Goal: Task Accomplishment & Management: Use online tool/utility

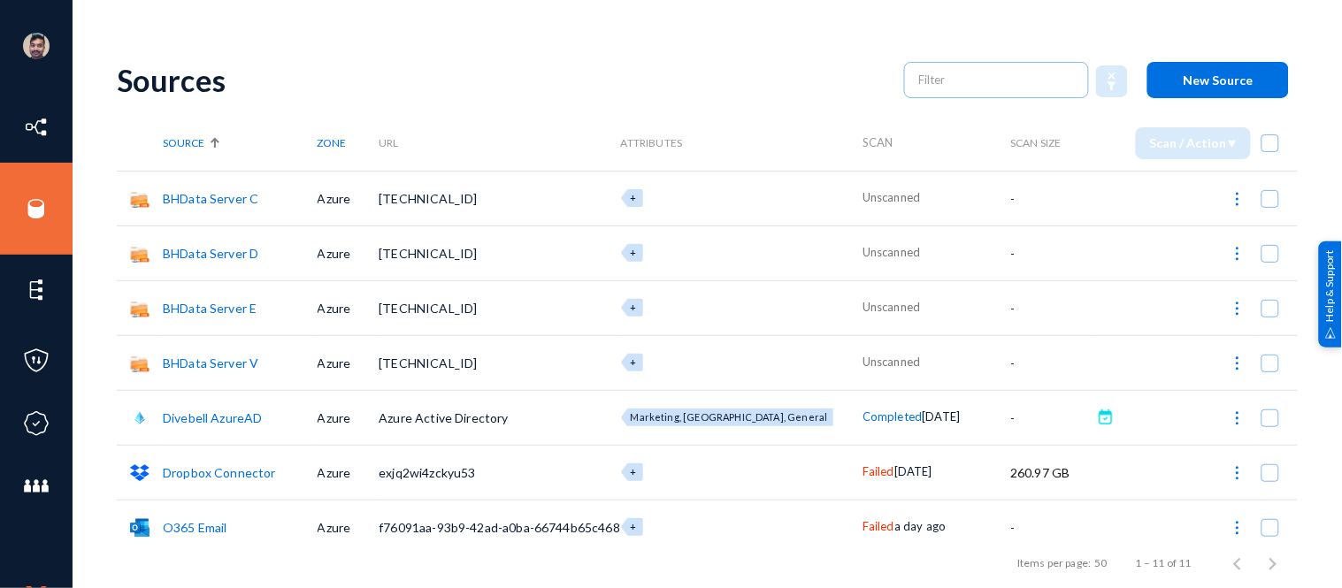
scroll to position [234, 0]
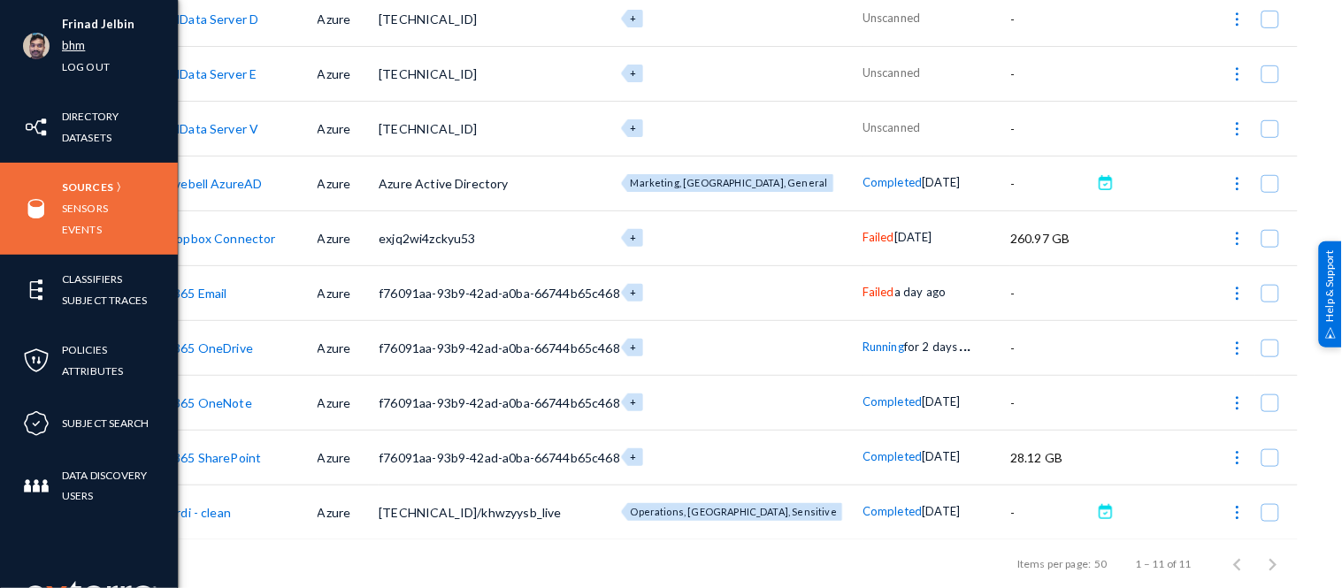
click at [80, 42] on link "bhm" at bounding box center [73, 45] width 23 height 20
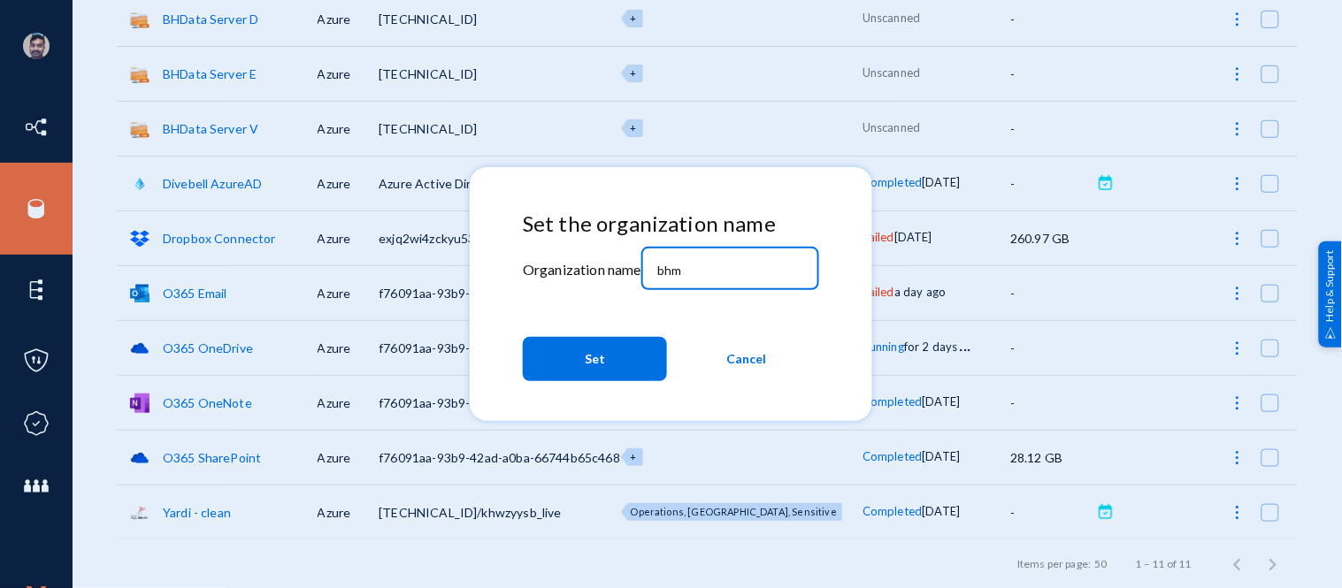
drag, startPoint x: 693, startPoint y: 264, endPoint x: 607, endPoint y: 262, distance: 86.7
click at [607, 262] on div "Set the organization name Organization name bhm Set Cancel" at bounding box center [671, 300] width 296 height 178
type input "[PERSON_NAME]"
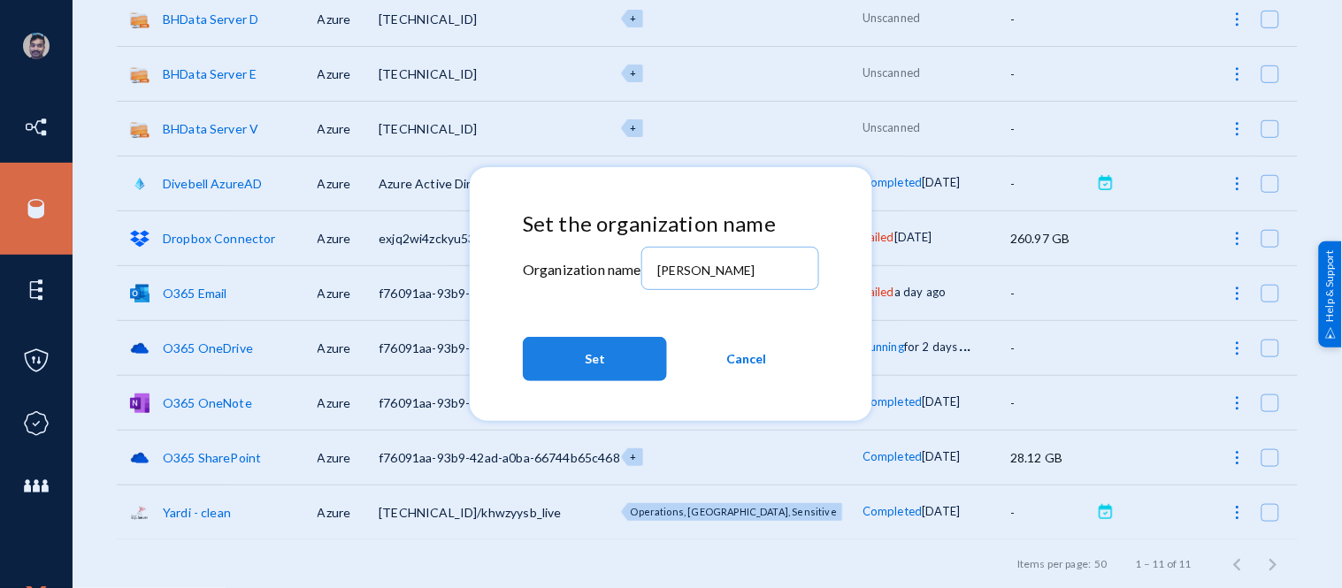
click at [578, 352] on button "Set" at bounding box center [595, 359] width 144 height 44
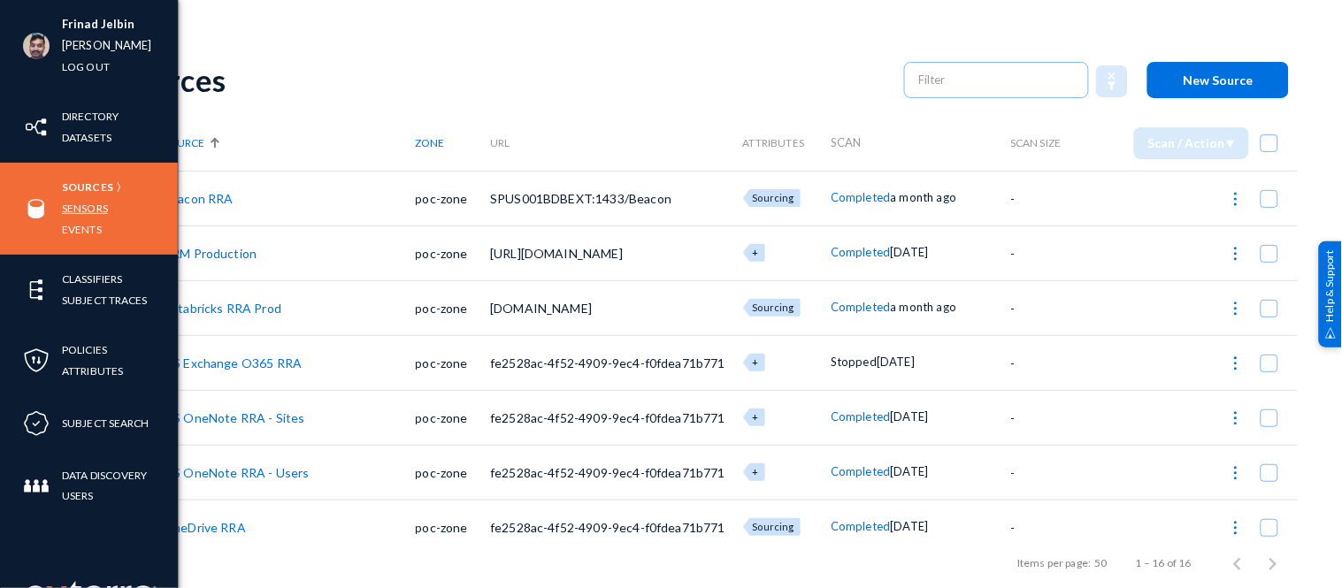
click at [86, 205] on link "Sensors" at bounding box center [85, 208] width 46 height 20
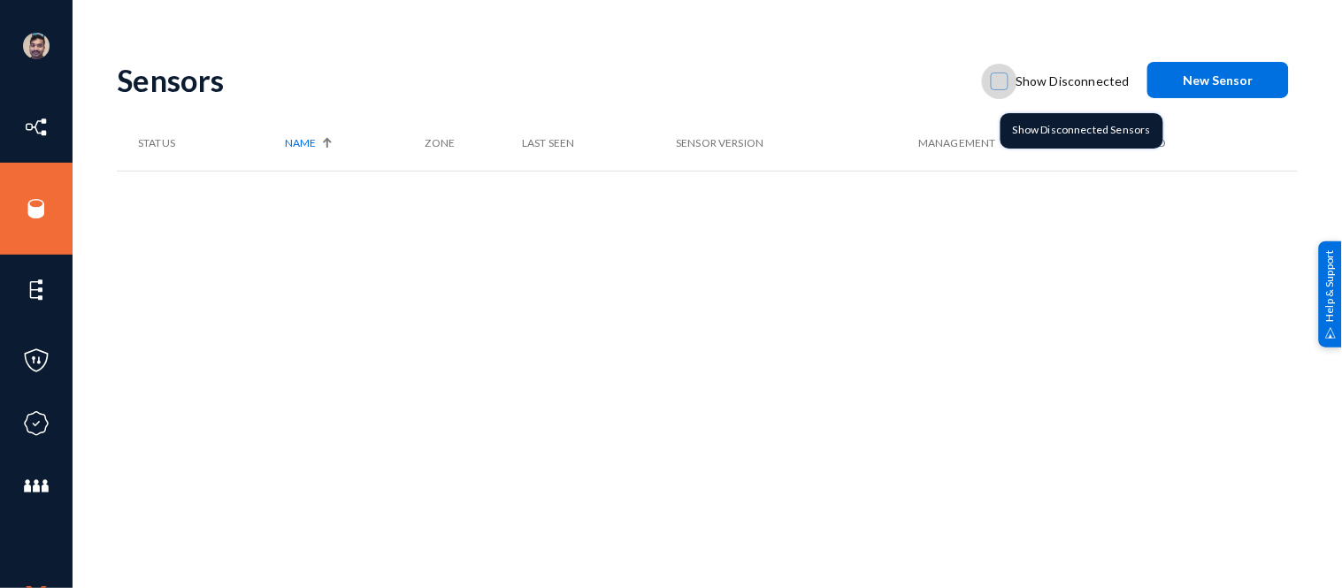
click at [1006, 85] on span at bounding box center [1000, 82] width 18 height 18
click at [1000, 89] on input "Show Disconnected" at bounding box center [1000, 90] width 2 height 2
checkbox input "true"
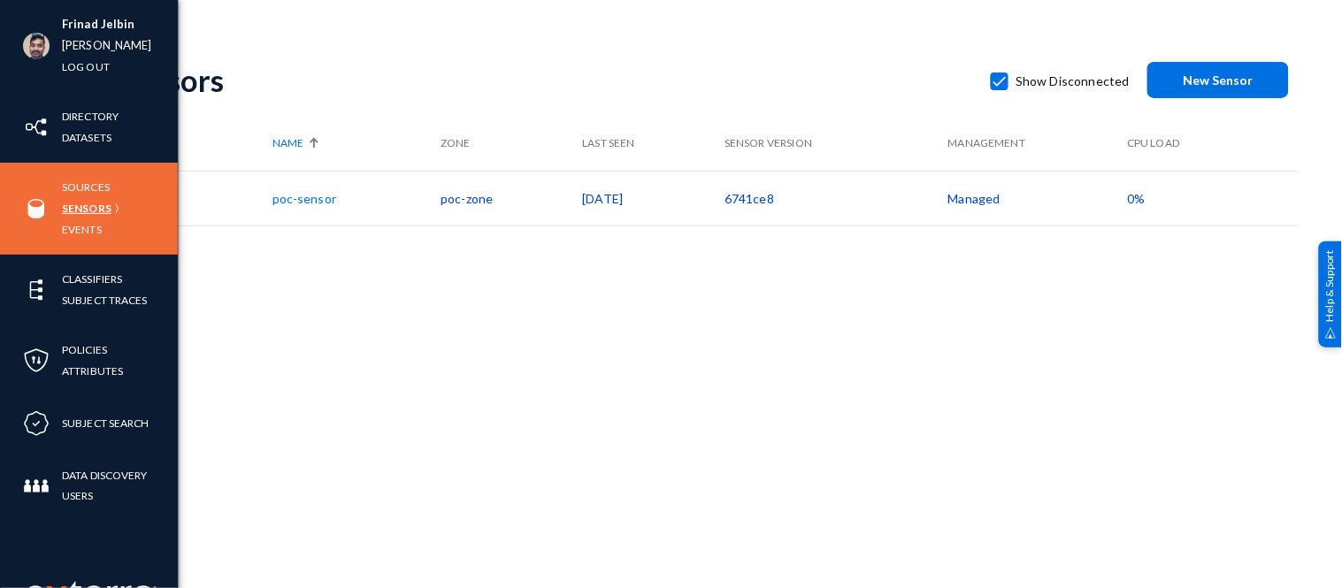
click at [86, 209] on link "Sensors" at bounding box center [87, 208] width 50 height 20
click at [89, 187] on link "Sources" at bounding box center [86, 187] width 48 height 20
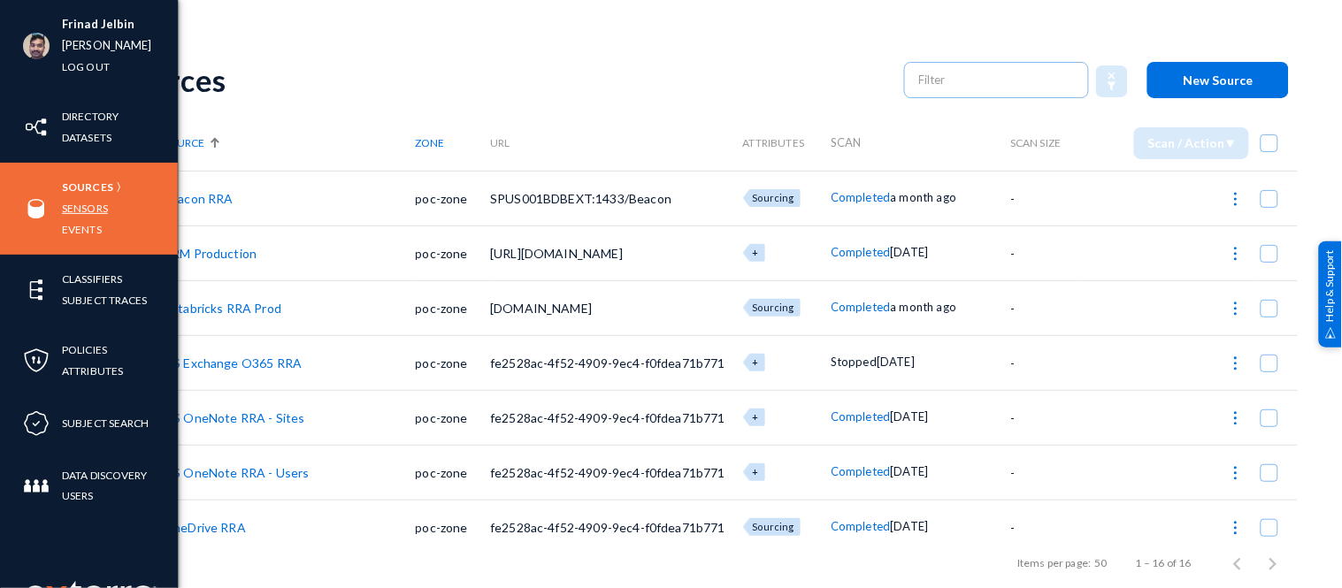
click at [86, 207] on link "Sensors" at bounding box center [85, 208] width 46 height 20
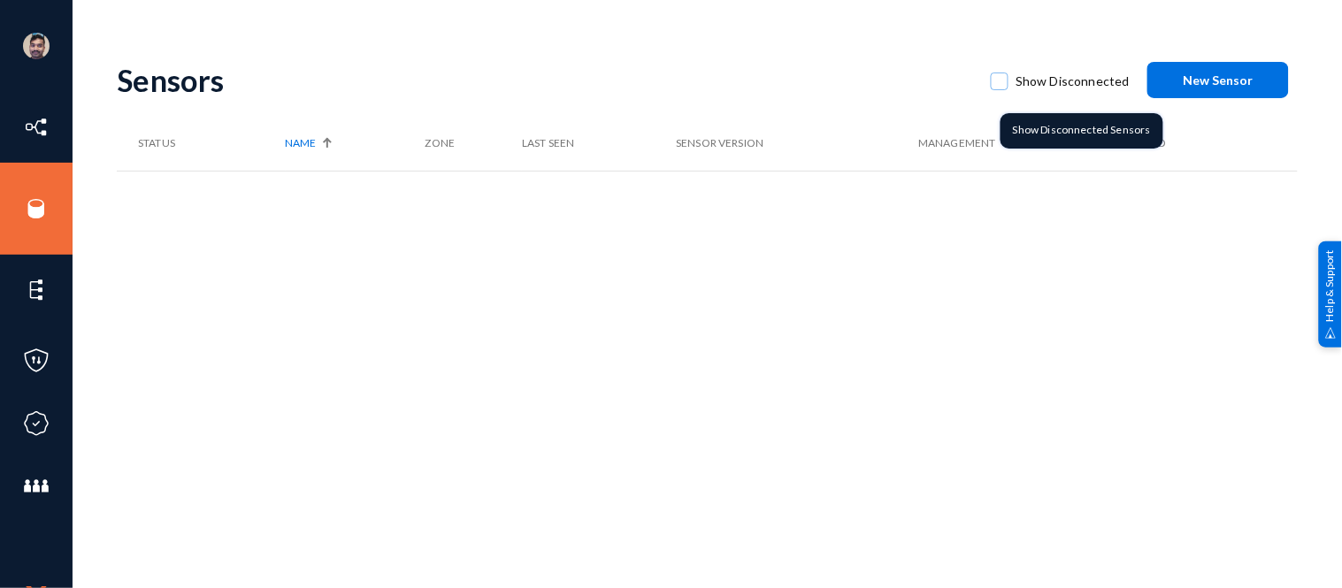
click at [1006, 85] on span at bounding box center [1000, 82] width 18 height 18
click at [1000, 89] on input "Show Disconnected" at bounding box center [1000, 90] width 2 height 2
checkbox input "true"
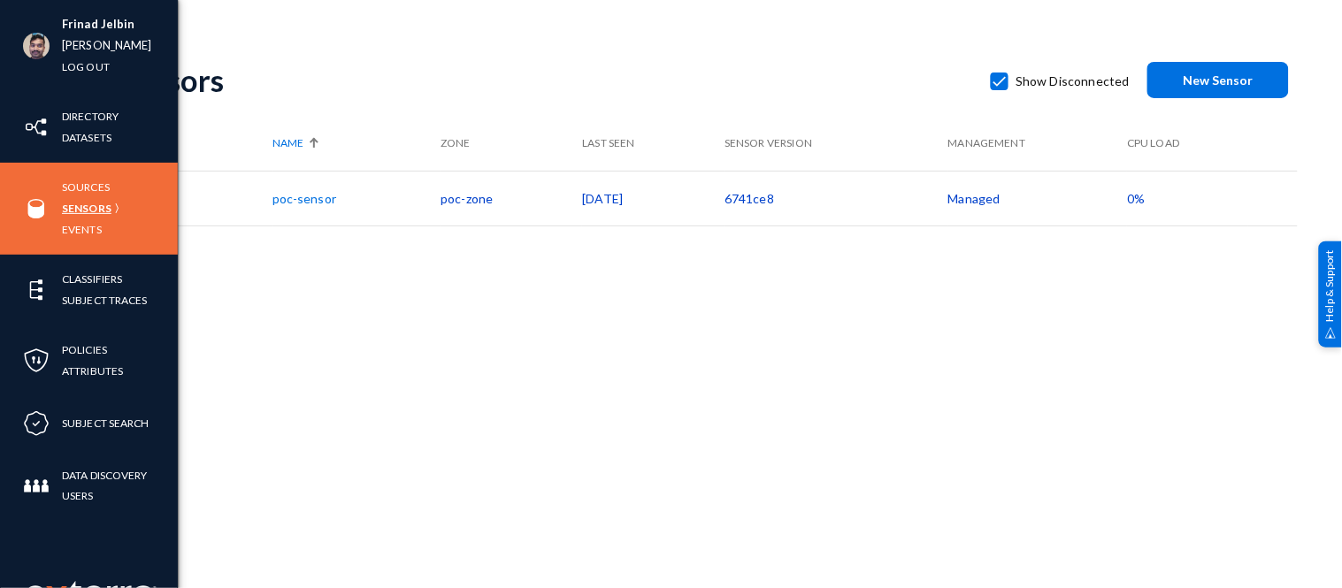
click at [73, 207] on link "Sensors" at bounding box center [87, 208] width 50 height 20
click at [86, 183] on link "Sources" at bounding box center [86, 187] width 48 height 20
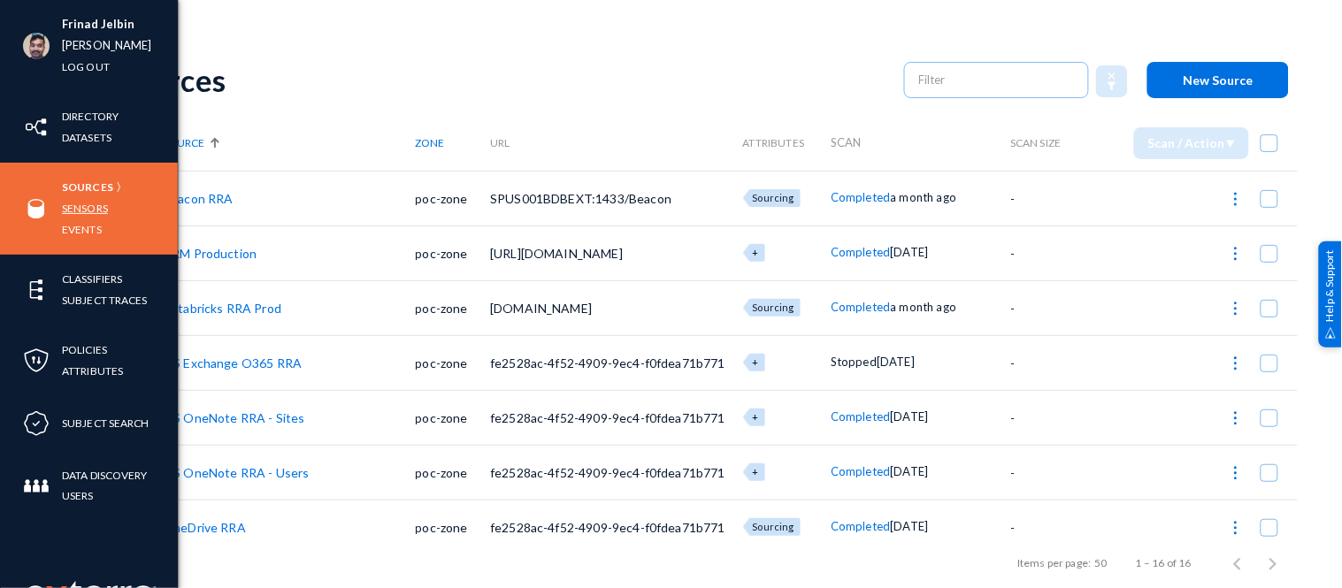
click at [86, 205] on link "Sensors" at bounding box center [85, 208] width 46 height 20
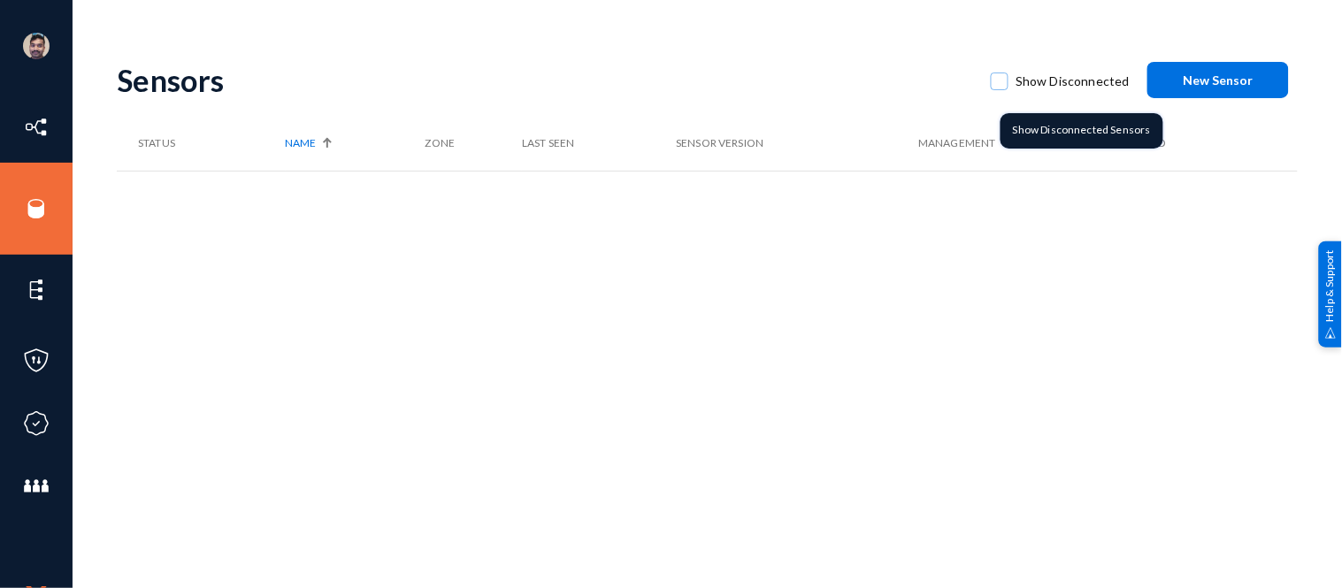
click at [1002, 76] on span at bounding box center [1000, 82] width 18 height 18
click at [1000, 89] on input "Show Disconnected" at bounding box center [1000, 90] width 2 height 2
checkbox input "true"
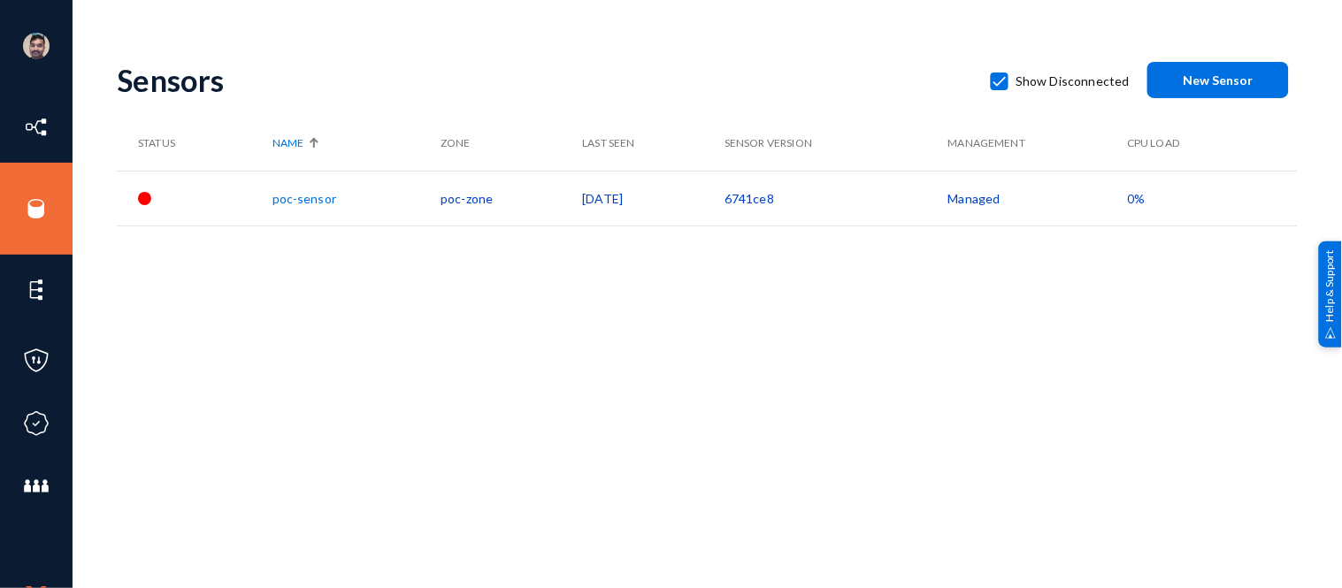
click at [1198, 80] on span "New Sensor" at bounding box center [1218, 80] width 70 height 15
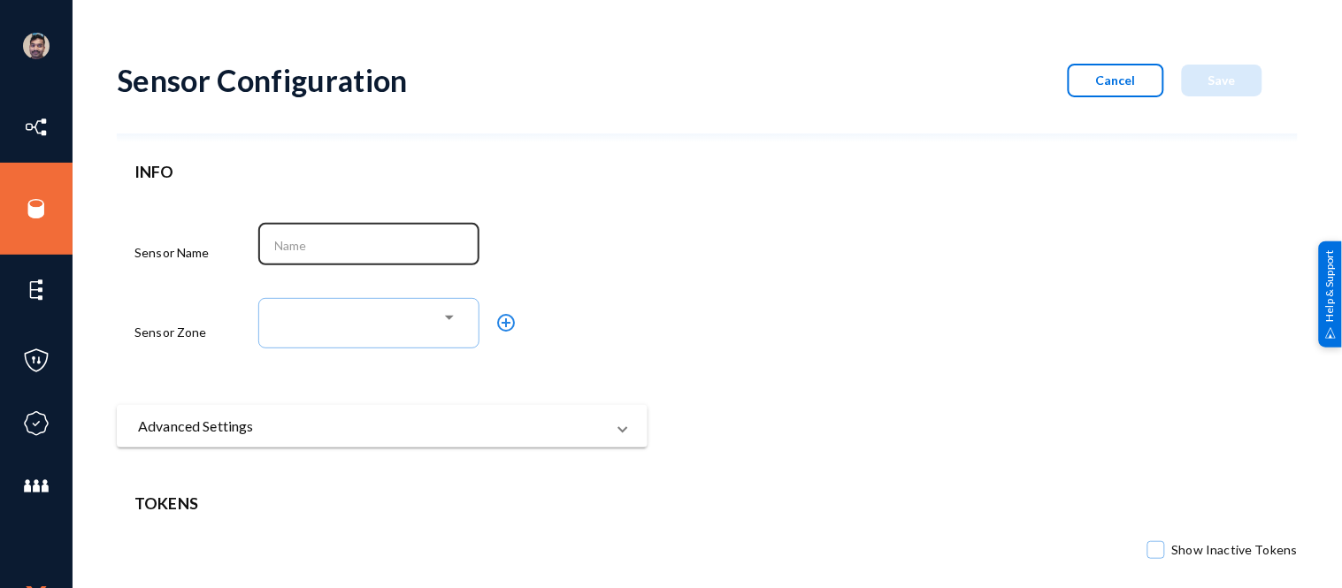
click at [310, 243] on input at bounding box center [372, 246] width 195 height 16
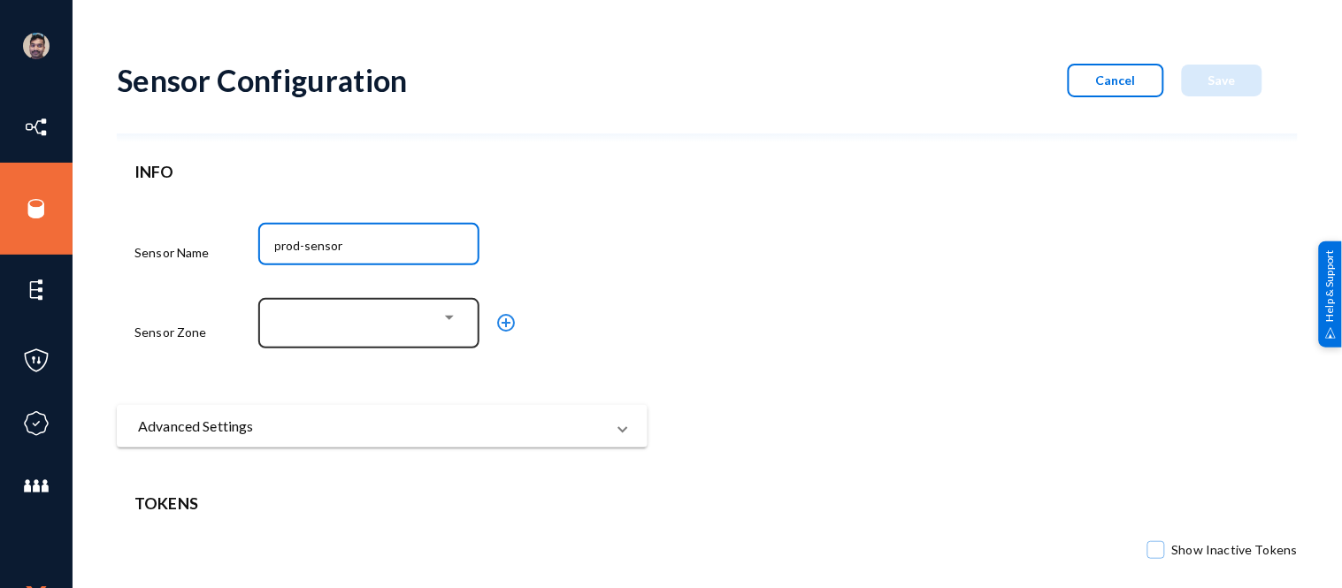
type input "prod-sensor"
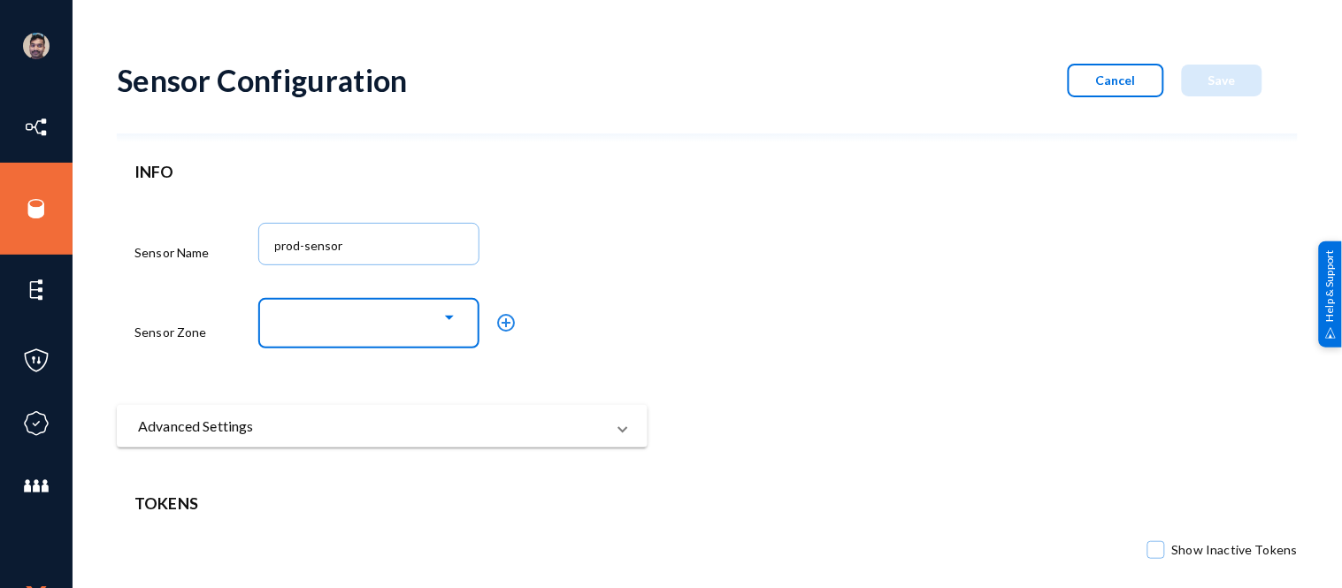
click at [438, 318] on div at bounding box center [364, 319] width 153 height 16
click at [347, 323] on span "poc-zone" at bounding box center [371, 320] width 169 height 32
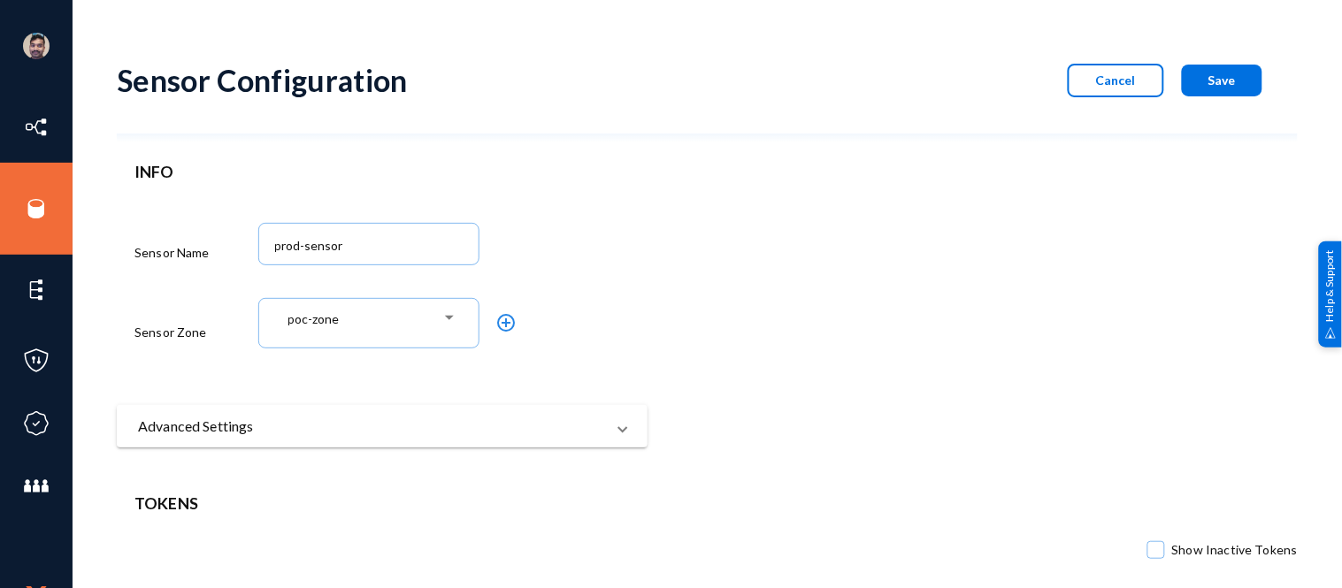
click at [331, 432] on mat-panel-title "Advanced Settings" at bounding box center [371, 426] width 467 height 21
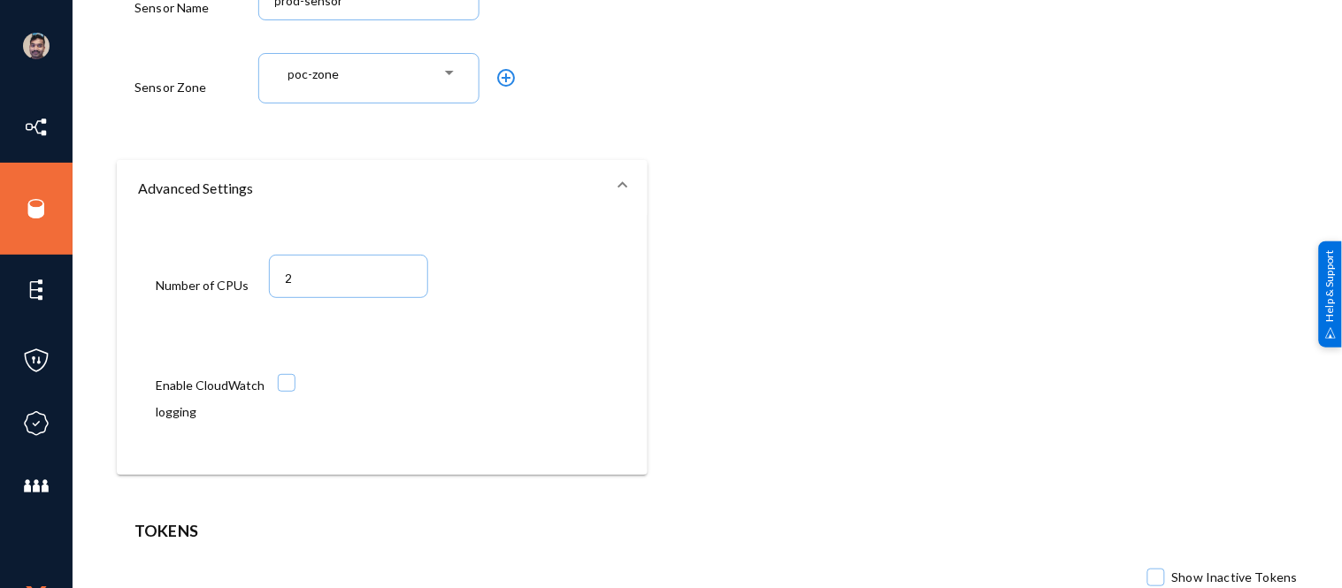
scroll to position [246, 0]
click at [279, 383] on span at bounding box center [287, 382] width 18 height 18
click at [286, 390] on input "checkbox" at bounding box center [287, 391] width 2 height 2
checkbox input "true"
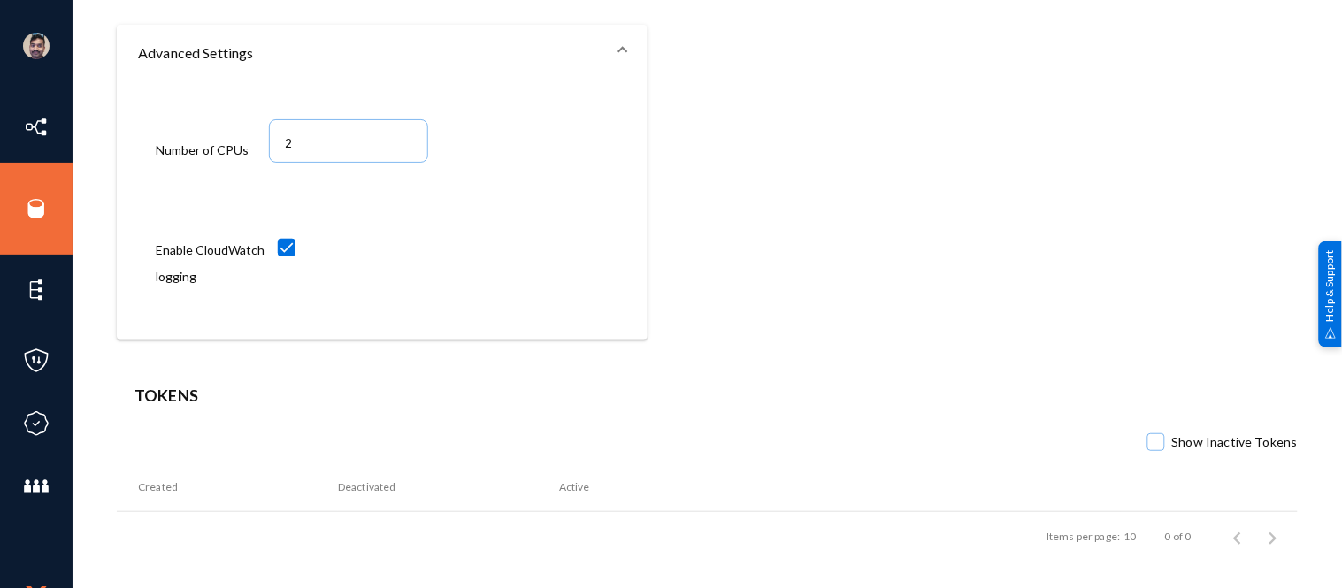
scroll to position [0, 0]
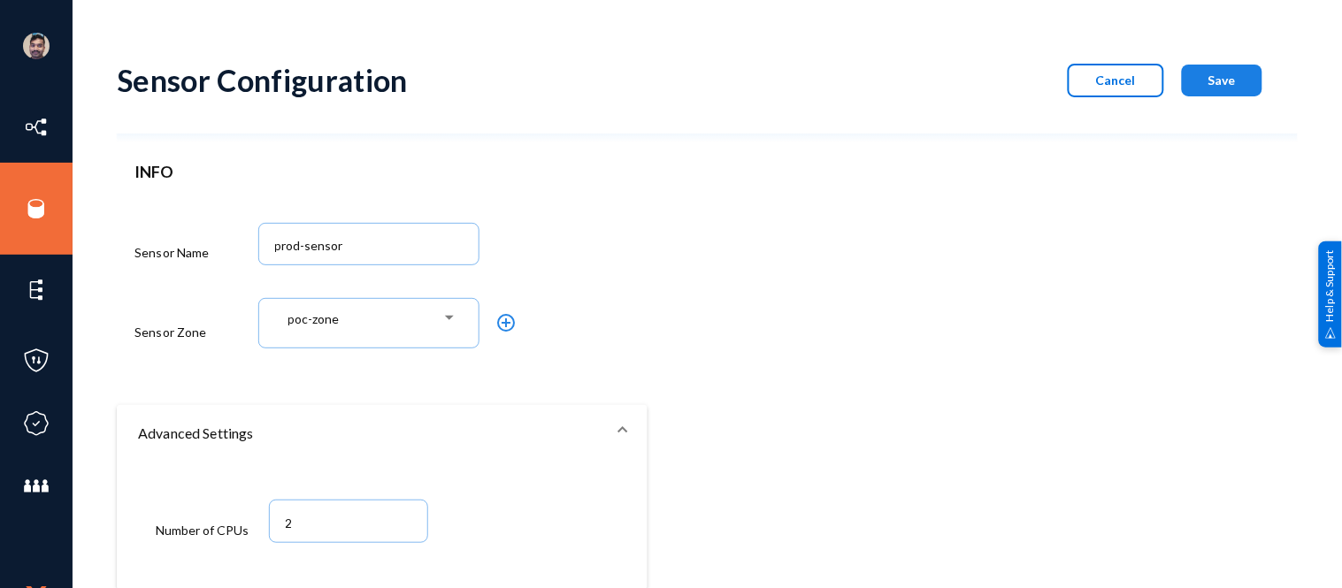
click at [1213, 80] on span "Save" at bounding box center [1221, 80] width 27 height 15
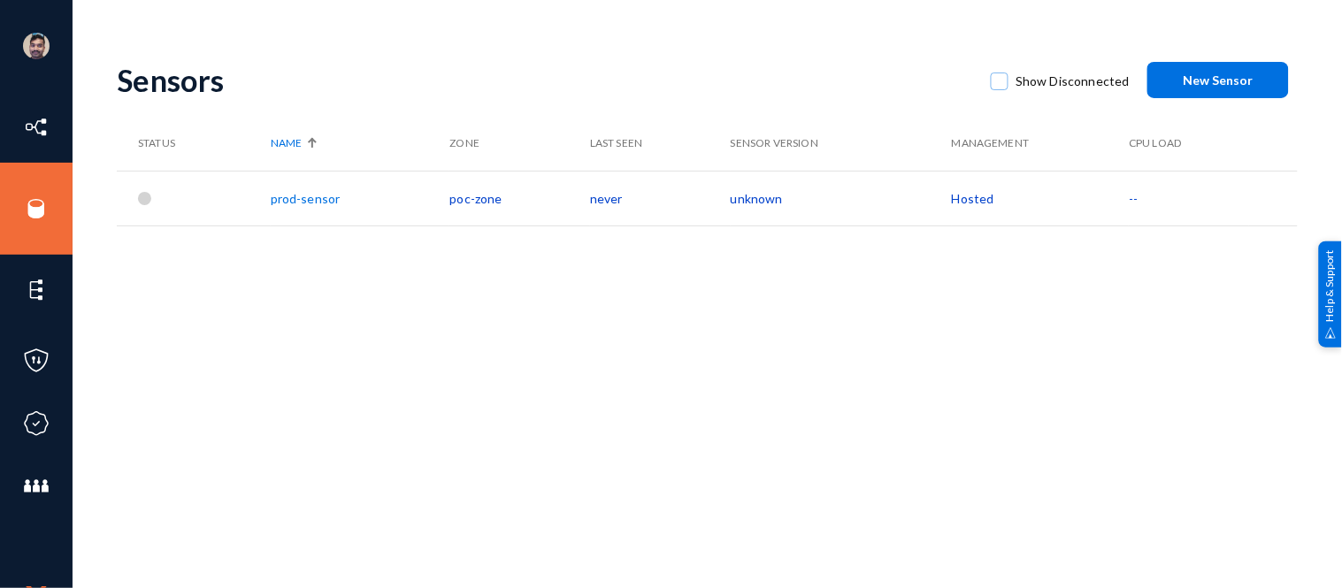
click at [290, 199] on link "prod-sensor" at bounding box center [306, 198] width 70 height 15
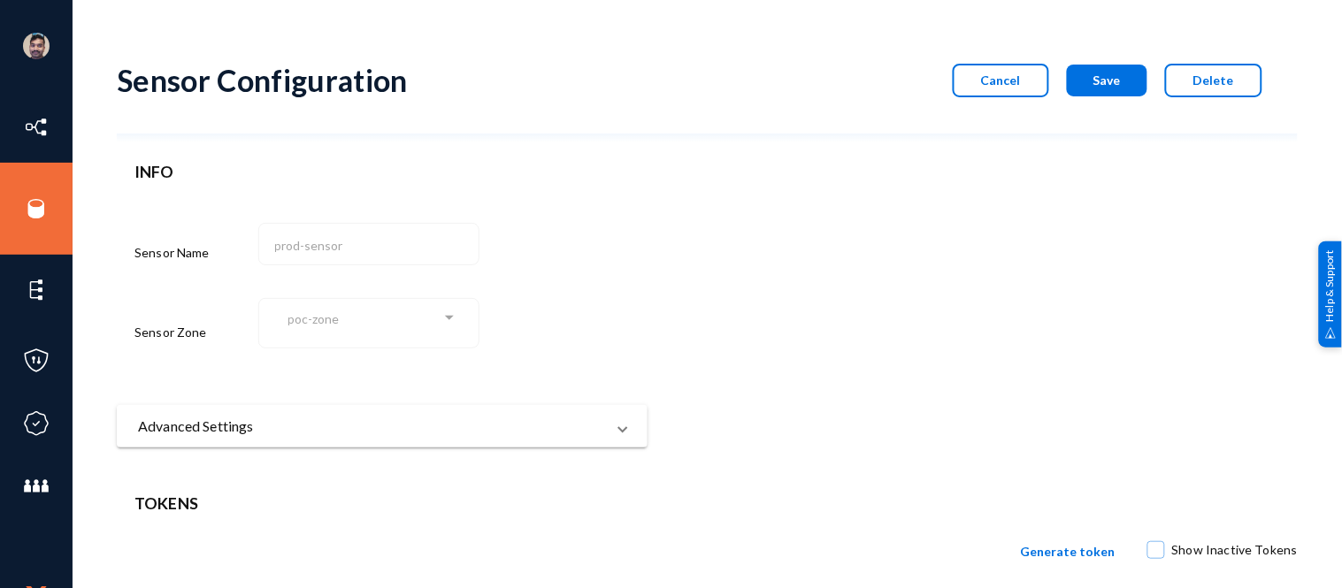
scroll to position [109, 0]
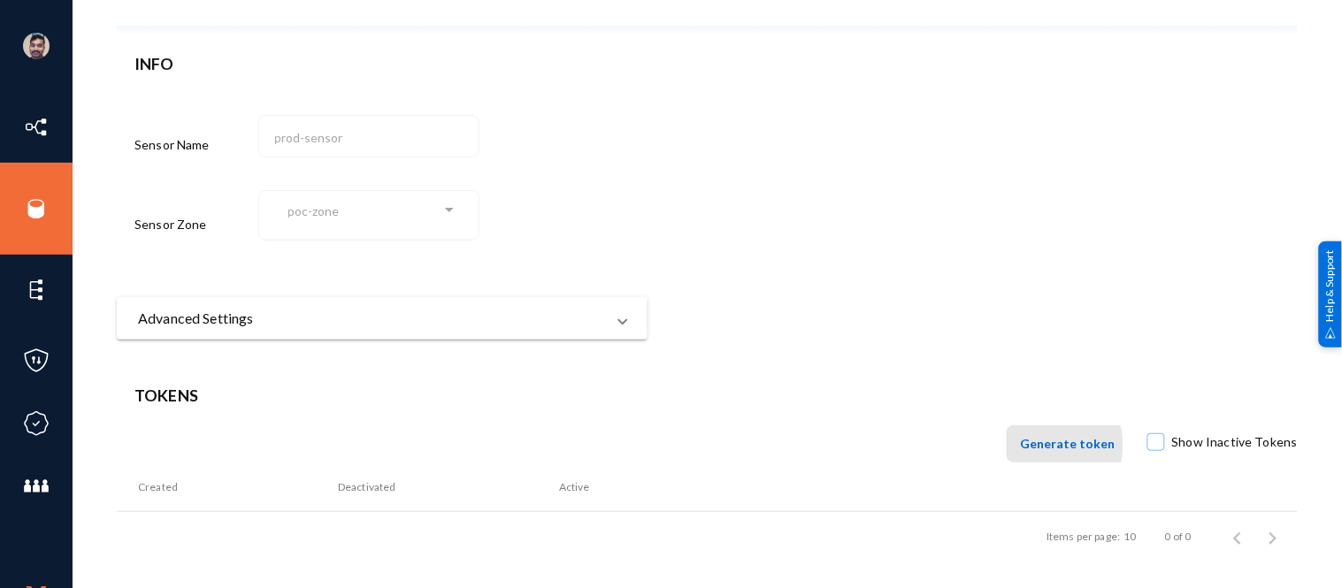
click at [1058, 446] on span "Generate token" at bounding box center [1068, 443] width 95 height 15
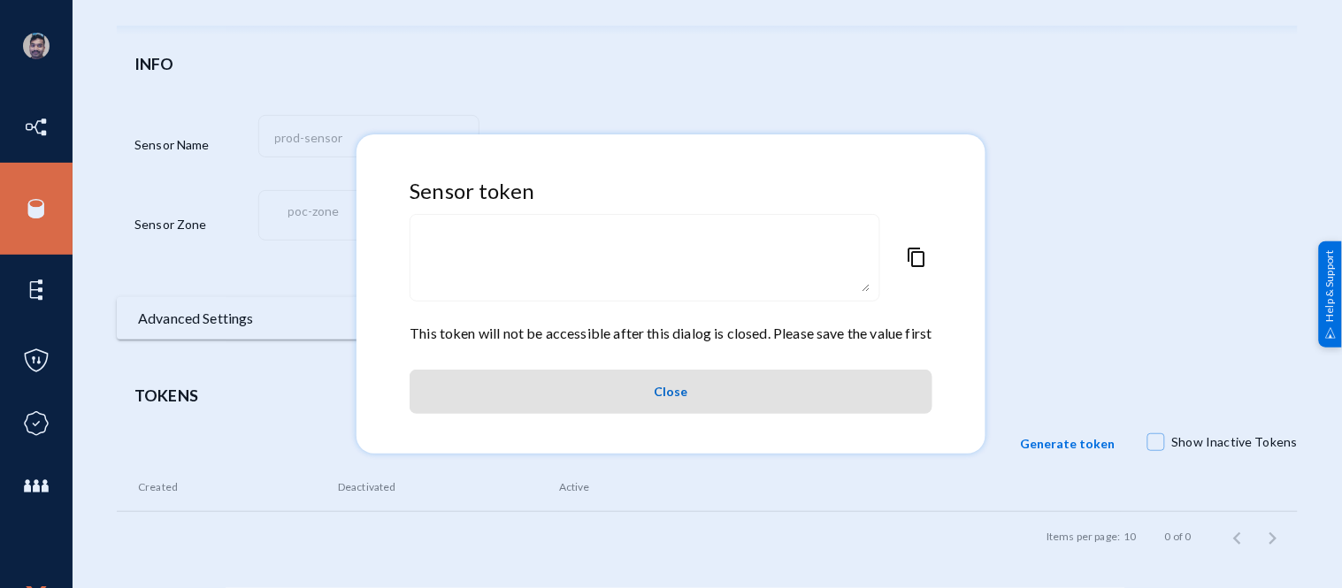
type textarea "eyJuYW1lIjoicHJvZC1zZW5zb3IiLCJvcmciOiJydXNzZWwiLCJ6b25lIjoicG9jLXpvbmUiLCJyb29…"
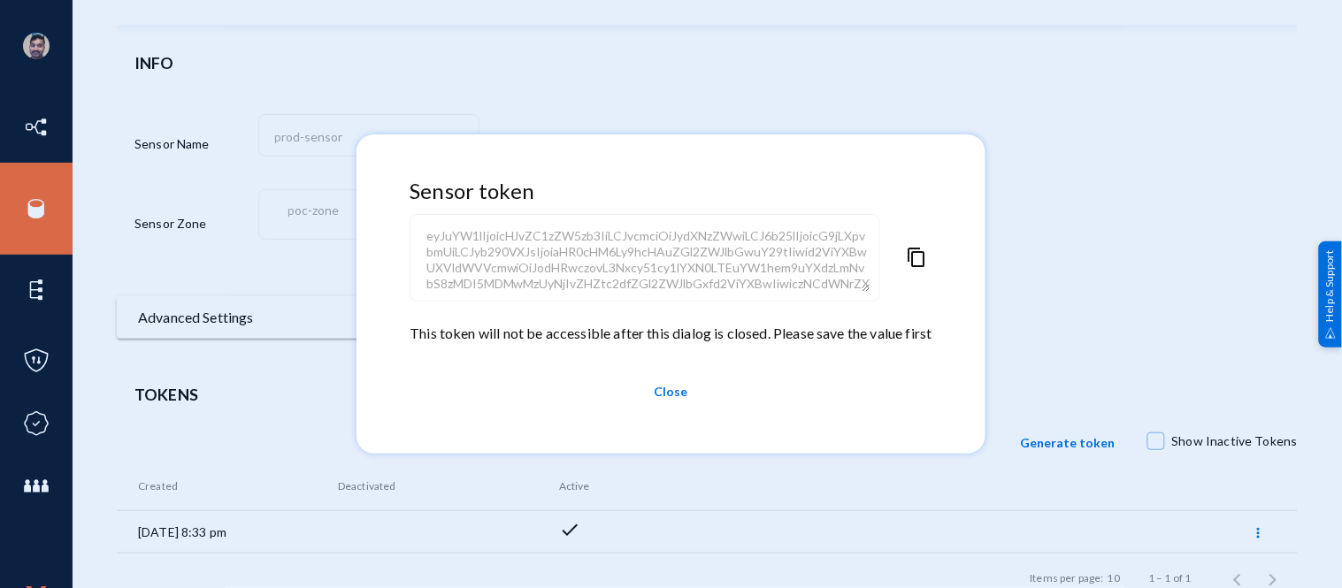
click at [923, 259] on span "content_copy" at bounding box center [917, 285] width 21 height 76
click at [956, 540] on div at bounding box center [671, 294] width 1342 height 588
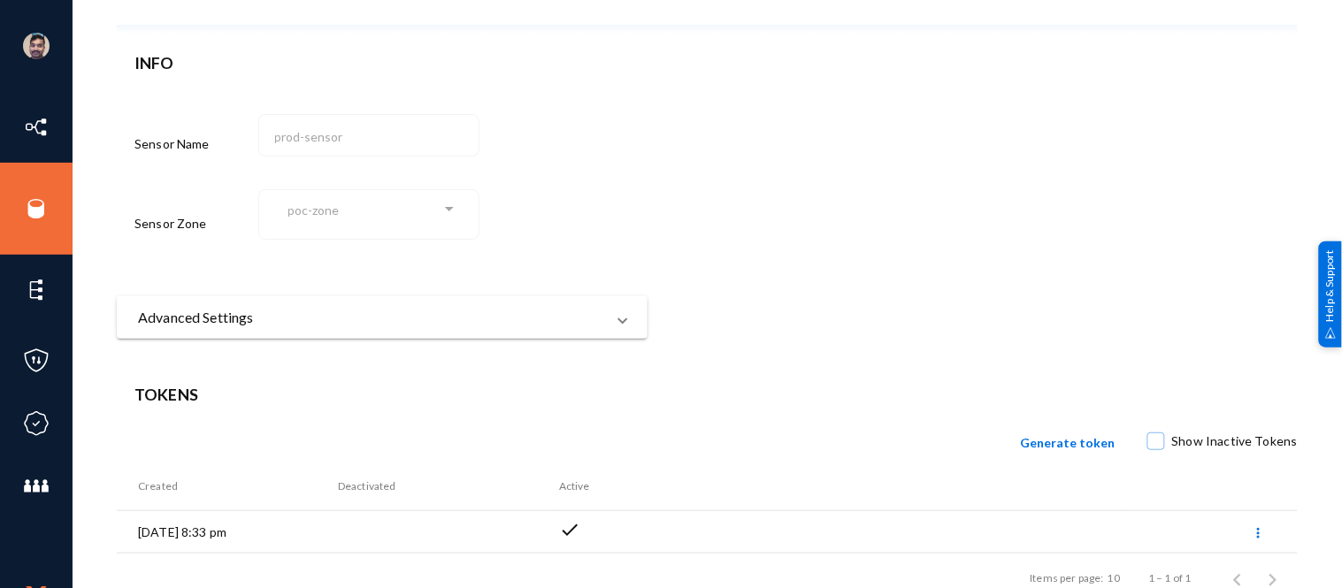
click at [228, 527] on td "08/13/2025 8:33 pm" at bounding box center [227, 532] width 221 height 42
click at [1257, 536] on icon at bounding box center [1259, 533] width 4 height 12
click at [914, 392] on div at bounding box center [671, 294] width 1342 height 588
click at [1186, 186] on form "Sensor Configuration Cancel Save Delete INFO Sensor Name prod-sensor Sensor Zon…" at bounding box center [707, 136] width 1181 height 403
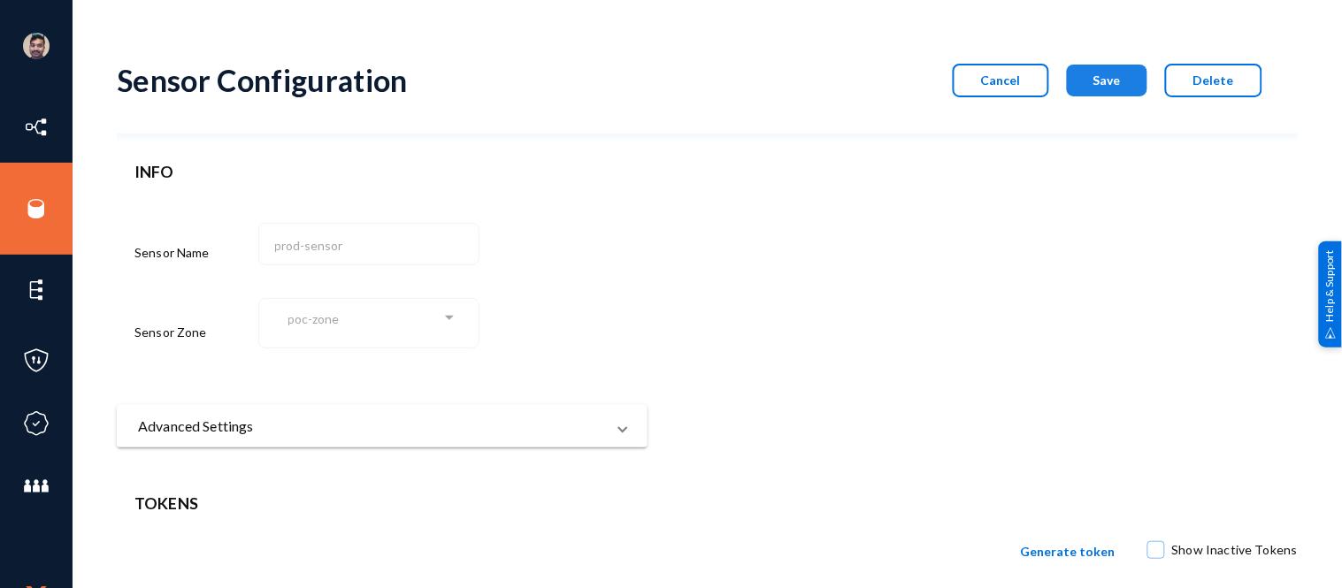
click at [1108, 78] on span "Save" at bounding box center [1106, 80] width 27 height 15
